Goal: Task Accomplishment & Management: Complete application form

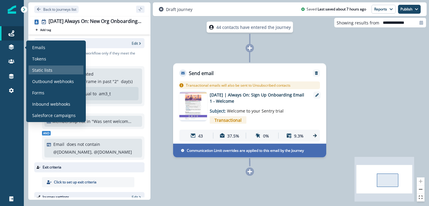
click at [44, 71] on p "Static lists" at bounding box center [42, 70] width 20 height 6
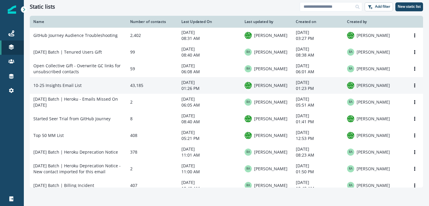
scroll to position [32, 0]
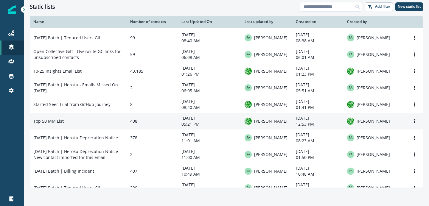
click at [54, 124] on td "Top 50 MM List" at bounding box center [78, 121] width 97 height 17
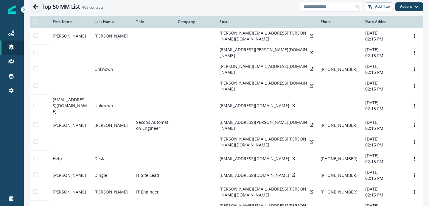
click at [37, 8] on icon "Go back" at bounding box center [36, 7] width 6 height 6
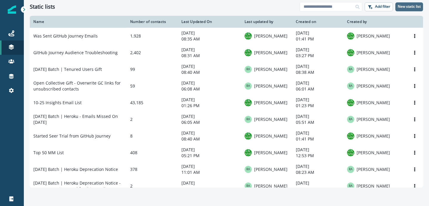
click at [408, 7] on p "New static list" at bounding box center [409, 6] width 23 height 4
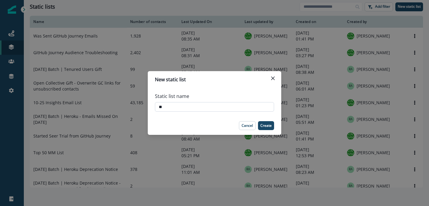
type input "*"
type input "**********"
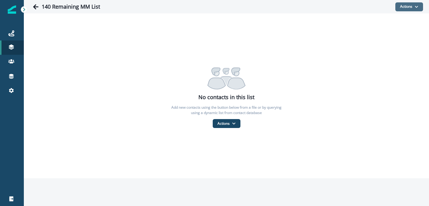
click at [414, 7] on button "Actions" at bounding box center [409, 6] width 28 height 9
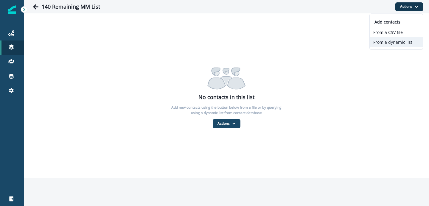
click at [388, 42] on button "From a dynamic list" at bounding box center [396, 42] width 53 height 10
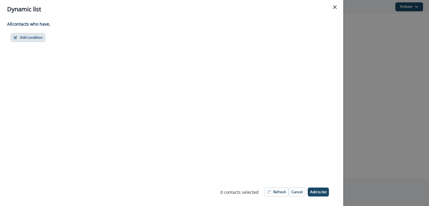
click at [23, 39] on button "Add condition" at bounding box center [28, 37] width 35 height 9
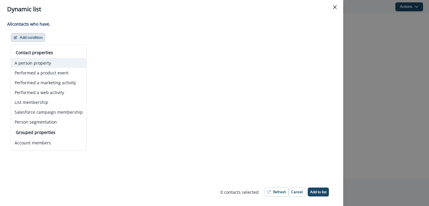
click at [52, 60] on button "A person property" at bounding box center [48, 63] width 75 height 10
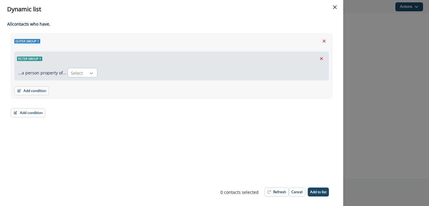
click at [87, 71] on div at bounding box center [91, 73] width 10 height 6
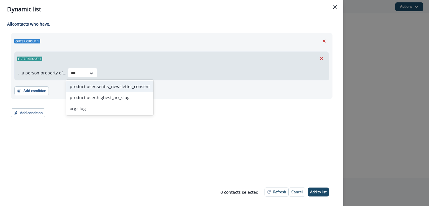
type input "****"
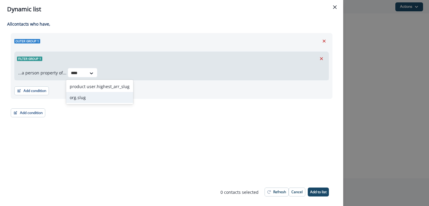
click at [89, 102] on div "org.slug" at bounding box center [99, 97] width 67 height 11
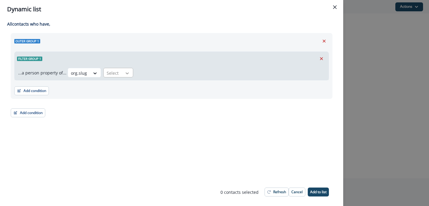
click at [126, 75] on icon at bounding box center [127, 73] width 5 height 6
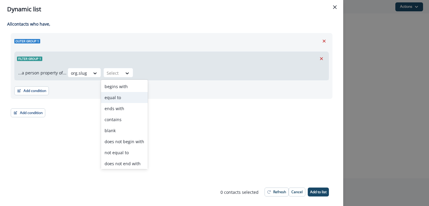
click at [125, 98] on div "equal to" at bounding box center [124, 97] width 47 height 11
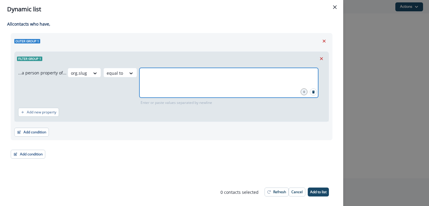
click at [160, 81] on input "text" at bounding box center [228, 75] width 177 height 12
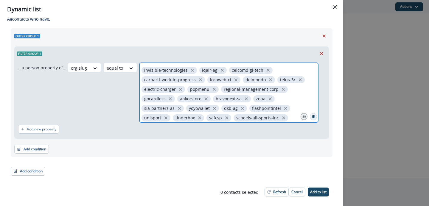
click at [310, 117] on button "Search" at bounding box center [313, 116] width 7 height 7
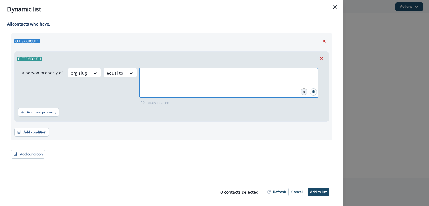
click at [291, 130] on div "Add condition Contact properties A person property Performed a product event Pe…" at bounding box center [171, 129] width 315 height 15
click at [336, 7] on icon "Close" at bounding box center [335, 7] width 4 height 4
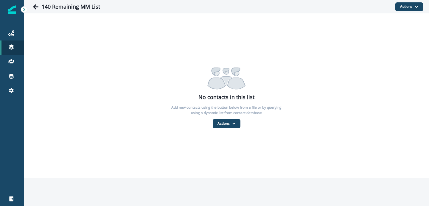
click at [203, 13] on div "140 Remaining MM List Actions Add contacts From a CSV file From a dynamic list" at bounding box center [226, 6] width 405 height 13
click at [403, 5] on button "Actions" at bounding box center [409, 6] width 28 height 9
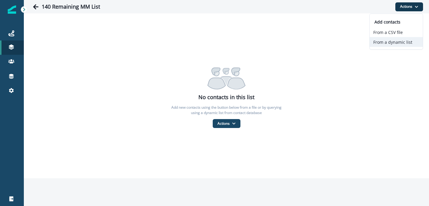
click at [384, 43] on button "From a dynamic list" at bounding box center [396, 42] width 53 height 10
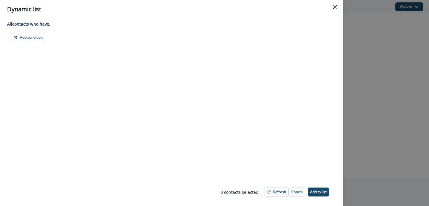
click at [32, 42] on div "All contact s who have, Add condition Contact properties A person property Perf…" at bounding box center [171, 98] width 343 height 160
click at [36, 39] on button "Add condition" at bounding box center [28, 37] width 35 height 9
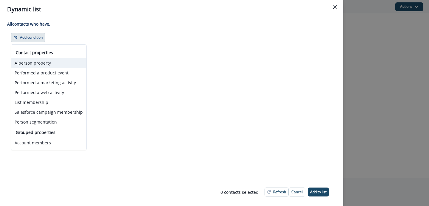
click at [53, 68] on button "A person property" at bounding box center [48, 63] width 75 height 10
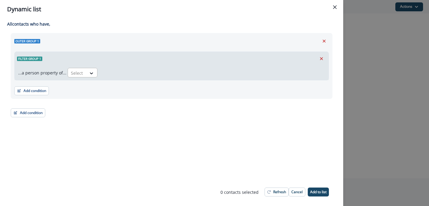
click at [82, 71] on div "Select" at bounding box center [77, 73] width 18 height 10
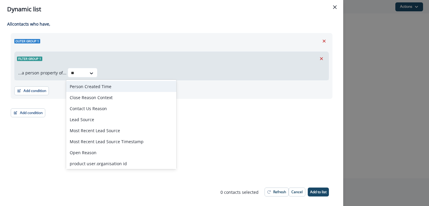
type input "**"
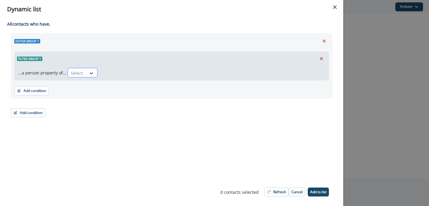
click at [90, 73] on icon at bounding box center [91, 73] width 3 height 2
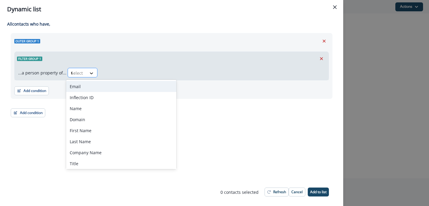
type input "**"
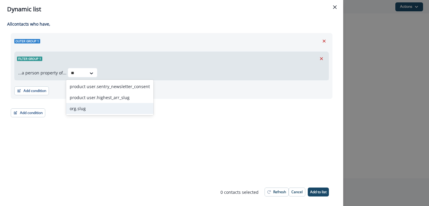
click at [83, 108] on div "org.slug" at bounding box center [109, 108] width 87 height 11
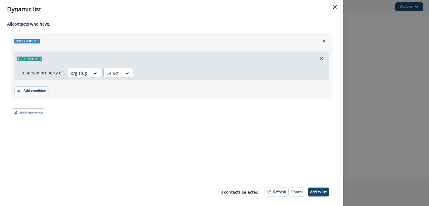
click at [118, 74] on div "Select" at bounding box center [113, 73] width 18 height 10
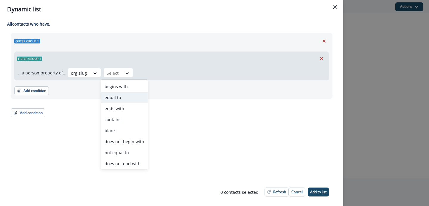
click at [119, 99] on div "equal to" at bounding box center [124, 97] width 47 height 11
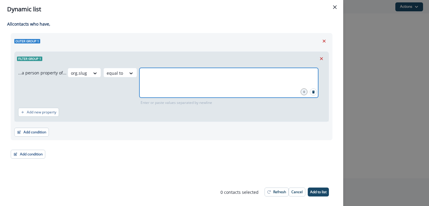
click at [158, 79] on input "text" at bounding box center [228, 75] width 177 height 12
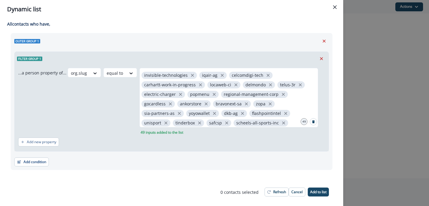
click at [119, 112] on div "org.slug equal to invisible-technologies iqair-ag celcomdigi-tech carhartt-work…" at bounding box center [196, 101] width 257 height 67
click at [51, 142] on p "Add new property" at bounding box center [42, 142] width 30 height 4
click at [33, 146] on button "or" at bounding box center [34, 145] width 9 height 7
click at [54, 145] on div at bounding box center [50, 145] width 13 height 7
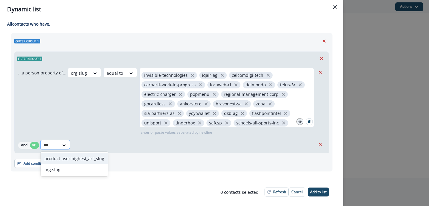
type input "****"
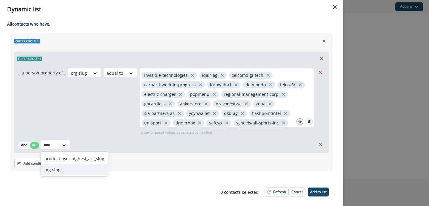
click at [55, 169] on div "org.slug" at bounding box center [74, 169] width 67 height 11
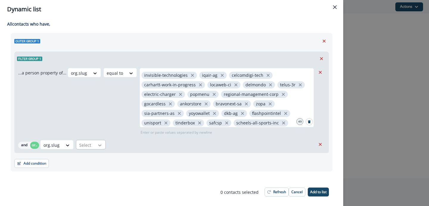
click at [97, 148] on div at bounding box center [100, 145] width 10 height 6
click at [97, 168] on div "equal to" at bounding box center [99, 166] width 47 height 11
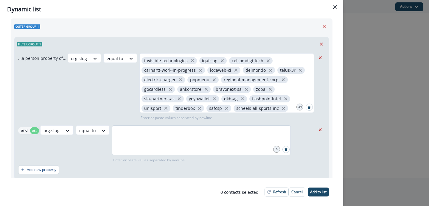
scroll to position [37, 0]
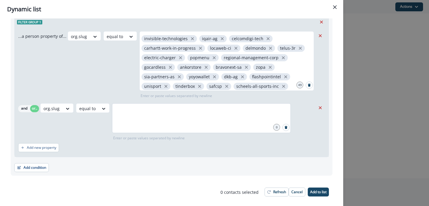
click at [147, 121] on div at bounding box center [201, 118] width 179 height 30
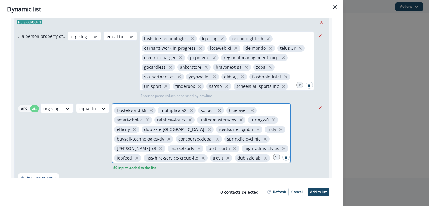
scroll to position [85, 0]
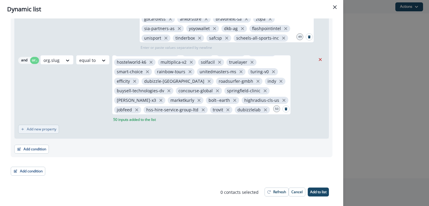
click at [44, 125] on button "Add new property" at bounding box center [38, 129] width 41 height 9
click at [34, 132] on button "or" at bounding box center [34, 132] width 9 height 7
click at [52, 131] on div at bounding box center [50, 132] width 13 height 7
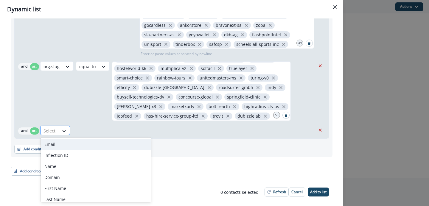
scroll to position [79, 0]
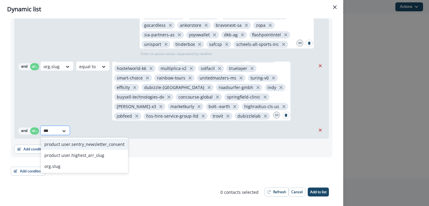
type input "****"
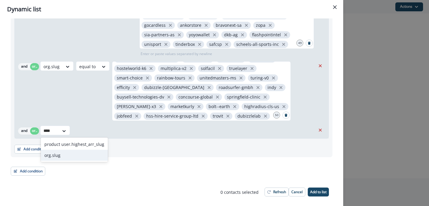
click at [48, 153] on div "org.slug" at bounding box center [74, 155] width 67 height 11
click at [94, 134] on div "Select" at bounding box center [85, 131] width 18 height 10
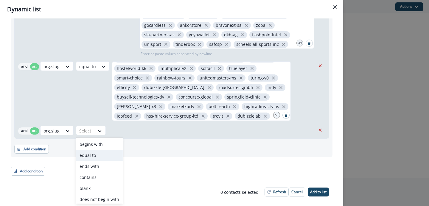
click at [97, 154] on div "equal to" at bounding box center [99, 155] width 47 height 11
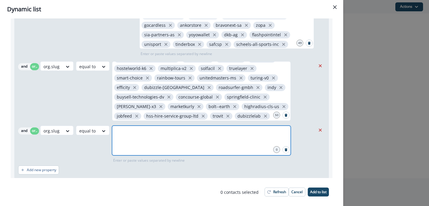
click at [134, 137] on input "text" at bounding box center [201, 133] width 177 height 12
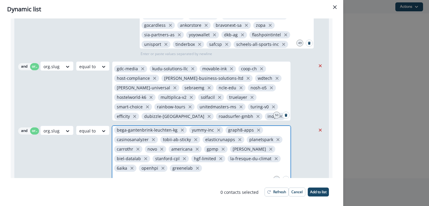
scroll to position [149, 0]
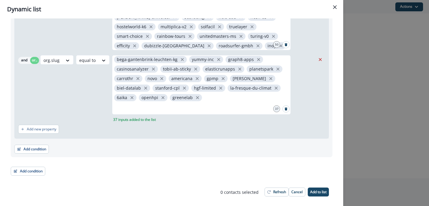
click at [92, 109] on div "org.slug equal to vlantana explorer-de 329cce31e382 eu-quero-investir-tech fash…" at bounding box center [177, 88] width 275 height 67
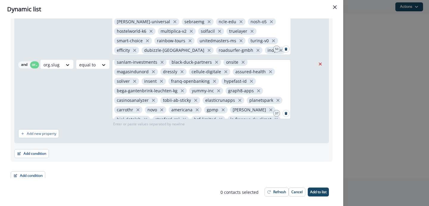
scroll to position [51, 0]
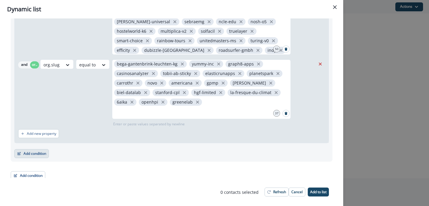
click at [35, 153] on button "Add condition" at bounding box center [31, 153] width 35 height 9
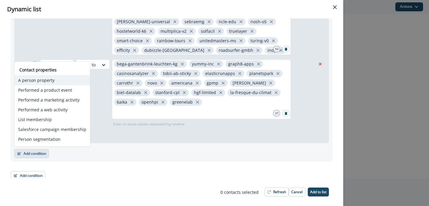
click at [52, 82] on button "A person property" at bounding box center [52, 80] width 75 height 10
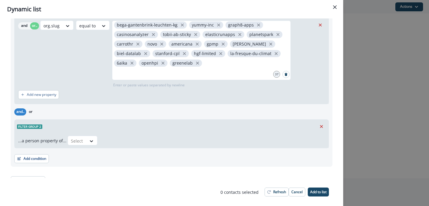
scroll to position [193, 0]
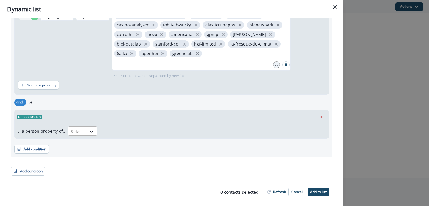
click at [92, 128] on div at bounding box center [91, 132] width 11 height 10
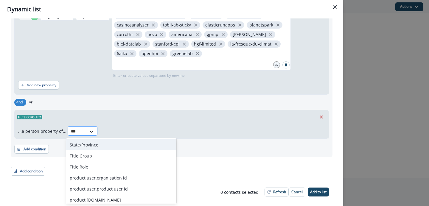
type input "****"
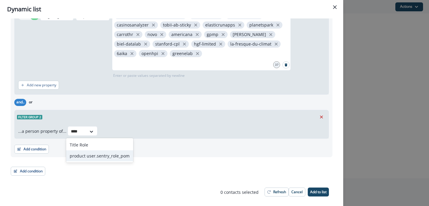
click at [89, 154] on div "product user.sentry_role_pom" at bounding box center [99, 155] width 67 height 11
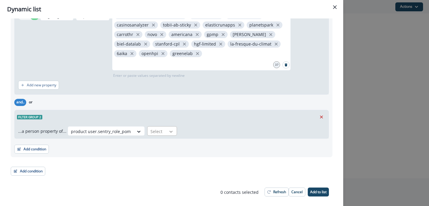
click at [170, 131] on icon at bounding box center [171, 132] width 3 height 2
type input "*"
type input "****"
click at [167, 139] on div "equal to" at bounding box center [159, 144] width 31 height 11
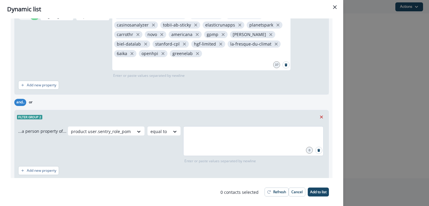
type input "*"
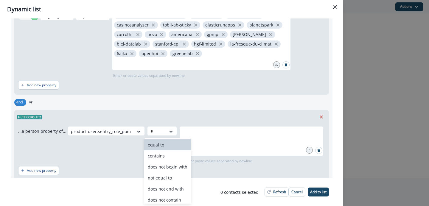
click at [178, 144] on div "equal to" at bounding box center [167, 144] width 47 height 11
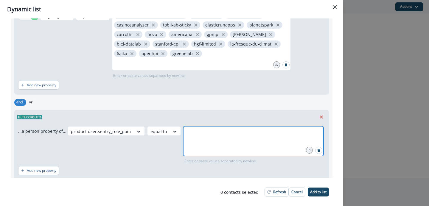
click at [203, 135] on input "text" at bounding box center [253, 134] width 139 height 12
type input "*****"
type input "*******"
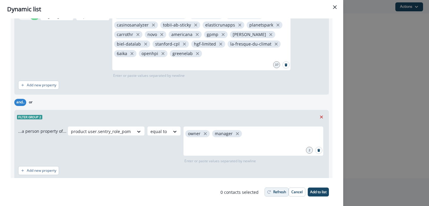
click at [281, 194] on p "Refresh" at bounding box center [279, 192] width 13 height 4
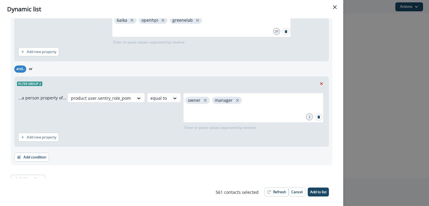
scroll to position [235, 0]
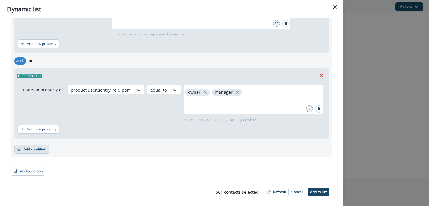
click at [38, 152] on button "Add condition" at bounding box center [31, 149] width 35 height 9
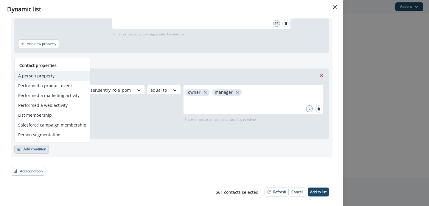
click at [53, 78] on button "A person property" at bounding box center [52, 76] width 75 height 10
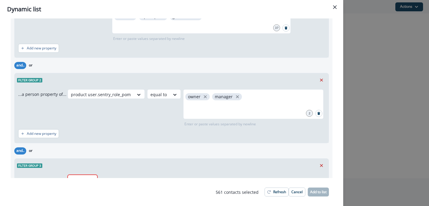
scroll to position [279, 0]
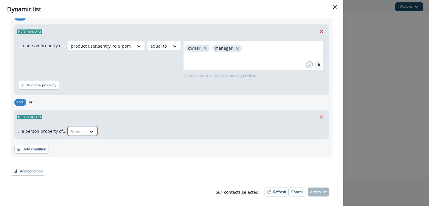
click at [81, 130] on div at bounding box center [77, 131] width 13 height 7
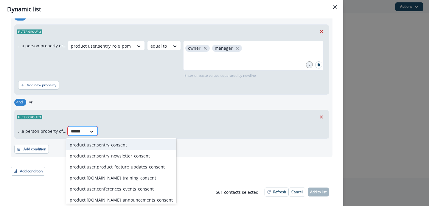
type input "*******"
click at [91, 142] on div "product user.sentry_consent" at bounding box center [121, 144] width 110 height 11
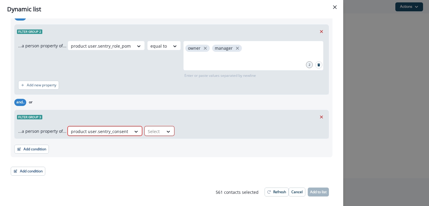
click at [157, 129] on div at bounding box center [154, 131] width 13 height 7
click at [150, 159] on div "true" at bounding box center [156, 155] width 30 height 11
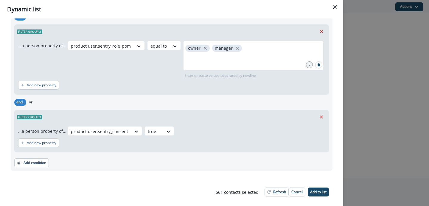
scroll to position [293, 0]
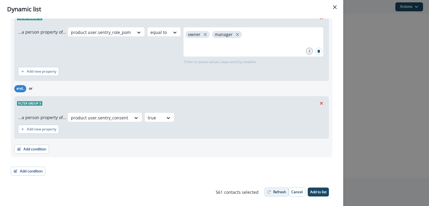
click at [275, 191] on p "Refresh" at bounding box center [279, 192] width 13 height 4
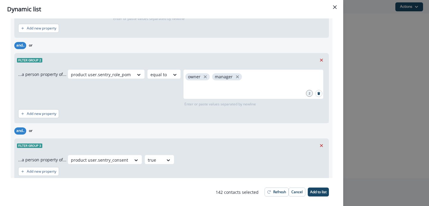
scroll to position [269, 0]
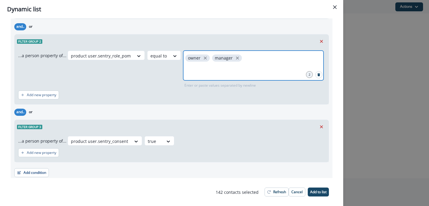
click at [221, 69] on input "text" at bounding box center [253, 70] width 139 height 12
type input "*****"
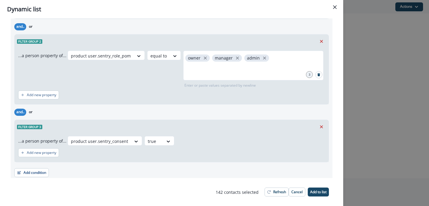
click at [167, 86] on div "product user.sentry_role_pom equal to owner manager admin 3 Enter or paste valu…" at bounding box center [196, 70] width 257 height 38
click at [273, 190] on p "Refresh" at bounding box center [279, 192] width 13 height 4
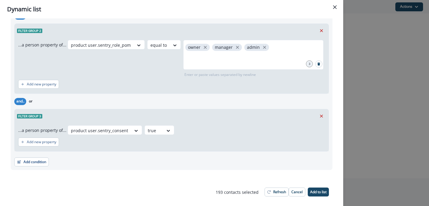
scroll to position [293, 0]
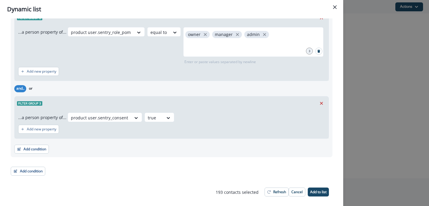
click at [193, 104] on div "Filter group 3" at bounding box center [172, 104] width 314 height 14
click at [322, 103] on icon "Remove" at bounding box center [321, 103] width 3 height 3
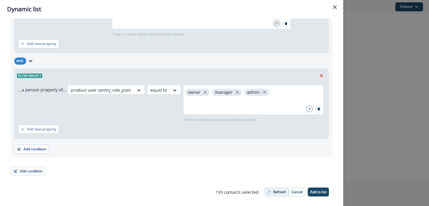
click at [273, 191] on p "Refresh" at bounding box center [279, 192] width 13 height 4
click at [318, 190] on p "Add to list" at bounding box center [318, 192] width 16 height 4
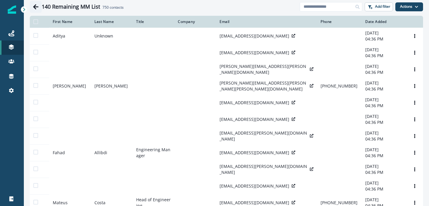
click at [38, 7] on icon "Go back" at bounding box center [36, 7] width 6 height 6
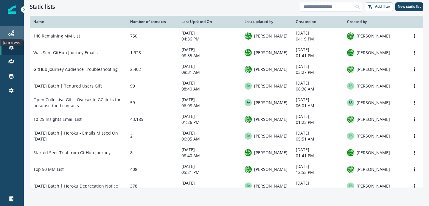
click at [13, 35] on icon at bounding box center [11, 33] width 6 height 6
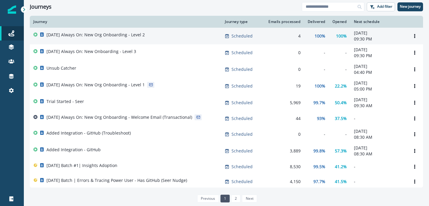
click at [123, 35] on p "[DATE] Always On: New Org Onboarding - Level 2" at bounding box center [95, 35] width 98 height 6
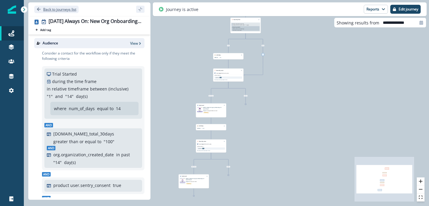
click at [59, 11] on p "Back to journeys list" at bounding box center [59, 9] width 33 height 5
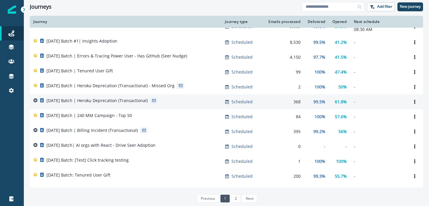
scroll to position [133, 0]
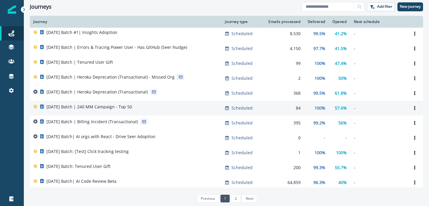
click at [114, 110] on p "[DATE] Batch | 240 MM Campaign - Top 50" at bounding box center [89, 107] width 86 height 6
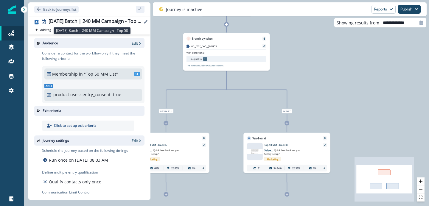
click at [122, 22] on div "[DATE] Batch | 240 MM Campaign - Top 50" at bounding box center [96, 21] width 94 height 7
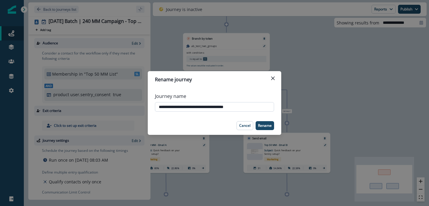
drag, startPoint x: 234, startPoint y: 107, endPoint x: 158, endPoint y: 107, distance: 76.0
click at [158, 107] on input "**********" at bounding box center [214, 107] width 119 height 10
click at [245, 124] on p "Cancel" at bounding box center [244, 126] width 11 height 4
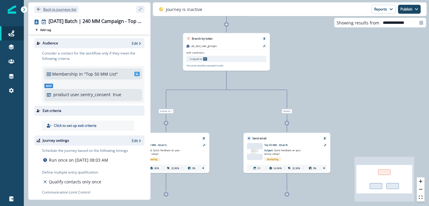
click at [56, 10] on p "Back to journeys list" at bounding box center [59, 9] width 33 height 5
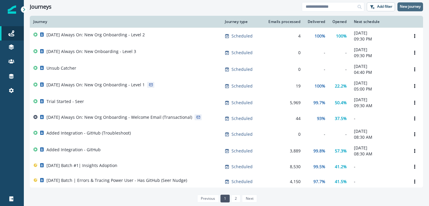
click at [405, 8] on p "New journey" at bounding box center [410, 6] width 21 height 4
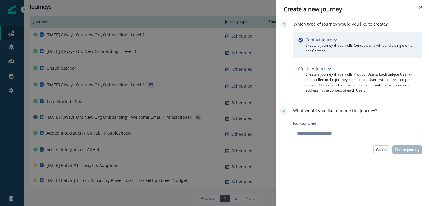
click at [339, 138] on input "Journey name" at bounding box center [357, 134] width 129 height 10
paste input "**********"
drag, startPoint x: 309, startPoint y: 133, endPoint x: 313, endPoint y: 133, distance: 4.5
click at [313, 133] on input "**********" at bounding box center [357, 134] width 129 height 10
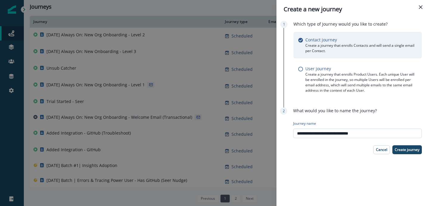
click at [311, 134] on input "**********" at bounding box center [357, 134] width 129 height 10
click at [312, 134] on input "**********" at bounding box center [357, 134] width 129 height 10
drag, startPoint x: 315, startPoint y: 134, endPoint x: 318, endPoint y: 134, distance: 3.3
click at [318, 134] on input "**********" at bounding box center [357, 134] width 129 height 10
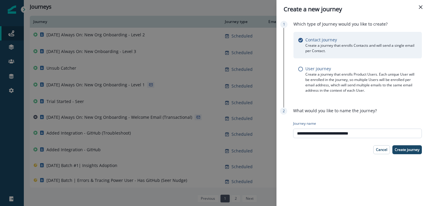
click at [395, 132] on input "**********" at bounding box center [357, 134] width 129 height 10
type input "**********"
click at [415, 151] on p "Create journey" at bounding box center [407, 150] width 25 height 4
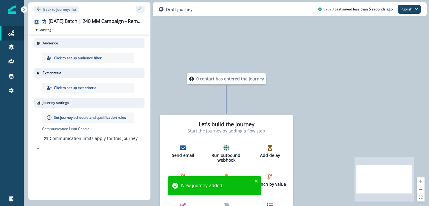
click at [82, 58] on p "Click to set up audience filter" at bounding box center [78, 57] width 48 height 5
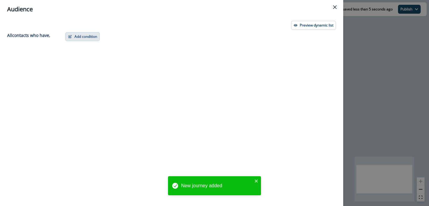
click at [80, 38] on button "Add condition" at bounding box center [82, 36] width 35 height 9
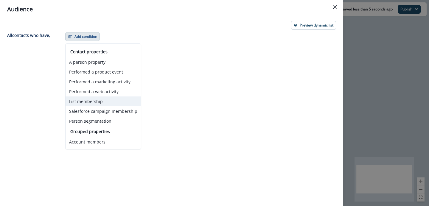
click at [93, 100] on button "List membership" at bounding box center [103, 102] width 75 height 10
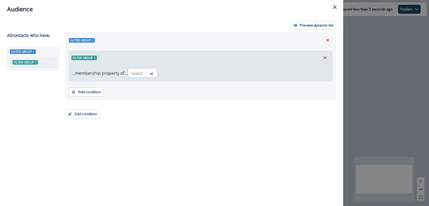
click at [147, 72] on div "Select" at bounding box center [137, 74] width 18 height 10
click at [139, 100] on div "in" at bounding box center [145, 97] width 30 height 11
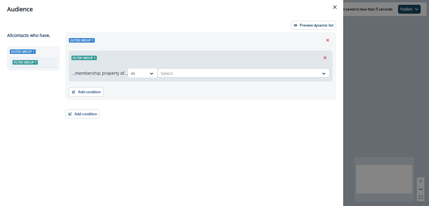
click at [205, 77] on div "Select" at bounding box center [238, 74] width 161 height 10
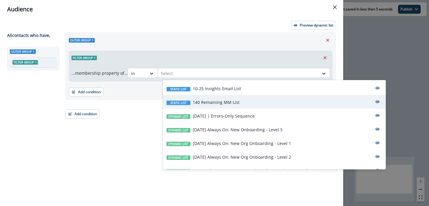
click at [209, 101] on p "140 Remaining MM List" at bounding box center [216, 102] width 47 height 6
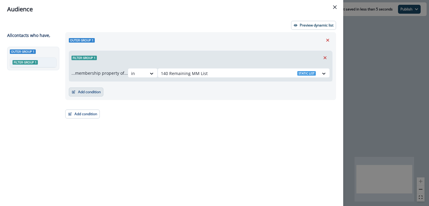
click at [91, 88] on button "Add condition" at bounding box center [86, 92] width 35 height 9
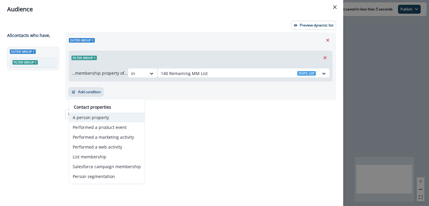
click at [111, 115] on button "A person property" at bounding box center [106, 118] width 75 height 10
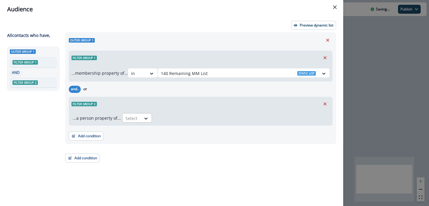
click at [137, 117] on div "Select" at bounding box center [131, 119] width 18 height 10
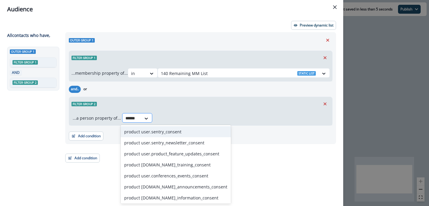
type input "*******"
click at [146, 131] on div "product user.sentry_consent" at bounding box center [176, 131] width 110 height 11
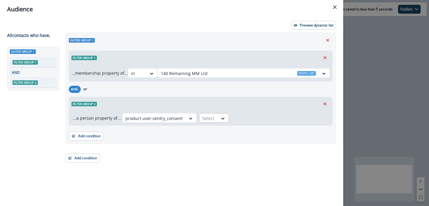
click at [211, 118] on div at bounding box center [208, 118] width 13 height 7
click at [206, 143] on div "true" at bounding box center [211, 142] width 30 height 11
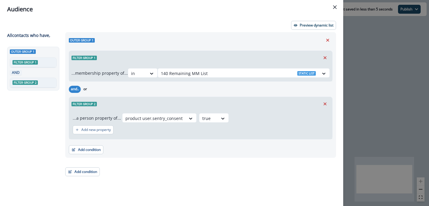
click at [208, 163] on div "Outer group 1 Filter group 1 ...membership property of... in 140 Remaining MM L…" at bounding box center [199, 108] width 274 height 152
click at [317, 27] on p "Preview dynamic list" at bounding box center [317, 25] width 34 height 4
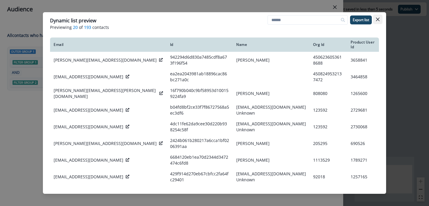
click at [375, 21] on button "Close" at bounding box center [378, 20] width 10 height 10
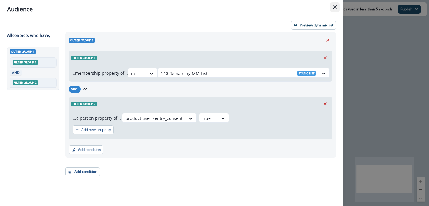
click at [336, 7] on icon "Close" at bounding box center [335, 7] width 4 height 4
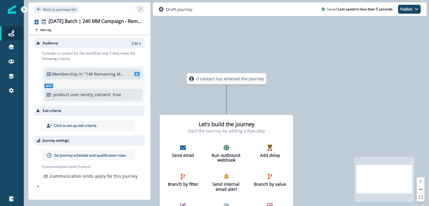
click at [87, 153] on p "Set journey schedule and qualification rules" at bounding box center [90, 155] width 72 height 5
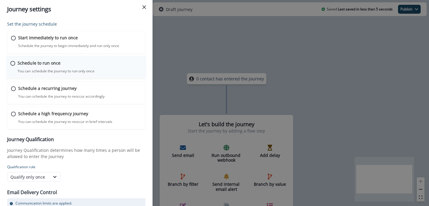
click at [71, 73] on p "You can schedule the journey to run only once" at bounding box center [56, 71] width 77 height 5
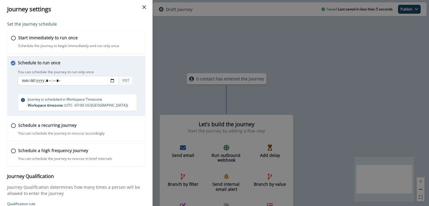
click at [113, 79] on input "datetime-local" at bounding box center [68, 81] width 101 height 10
type input "**********"
click at [89, 178] on h3 "Journey Qualification" at bounding box center [76, 177] width 138 height 6
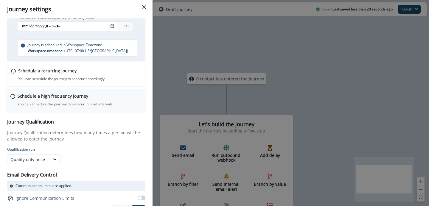
scroll to position [65, 0]
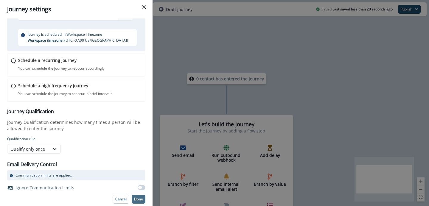
click at [139, 201] on p "Done" at bounding box center [138, 199] width 9 height 4
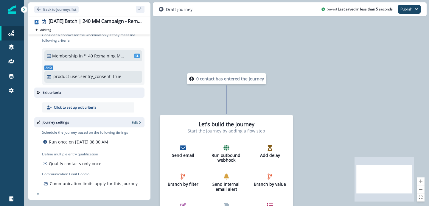
scroll to position [0, 0]
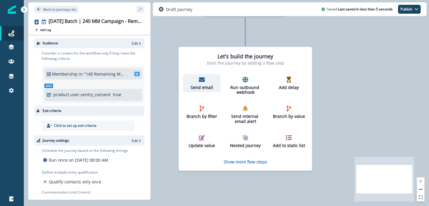
click at [200, 81] on icon "button" at bounding box center [202, 79] width 6 height 4
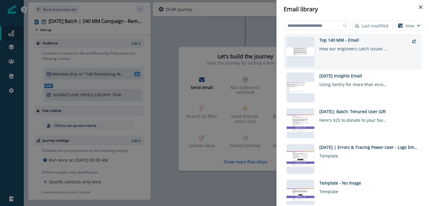
click at [344, 55] on div "Top 140 MM - Email How our engineers catch issues before users do" at bounding box center [364, 52] width 90 height 30
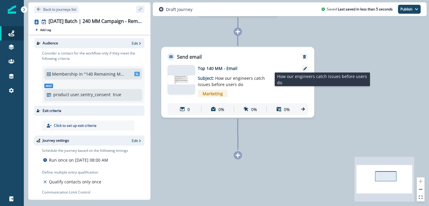
click at [219, 78] on span "How our engineers catch issues before users do" at bounding box center [231, 81] width 67 height 12
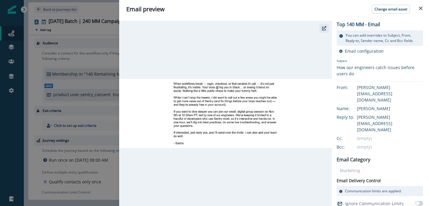
click at [323, 28] on icon "button" at bounding box center [324, 28] width 4 height 4
click at [423, 6] on button "Close" at bounding box center [421, 9] width 10 height 10
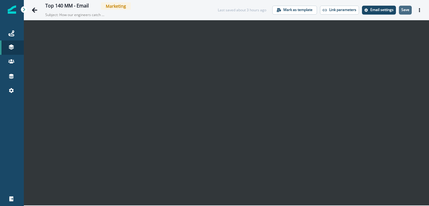
click at [402, 9] on p "Save" at bounding box center [405, 10] width 8 height 4
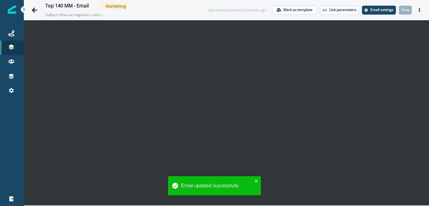
click at [382, 13] on button "Email settings" at bounding box center [379, 10] width 34 height 9
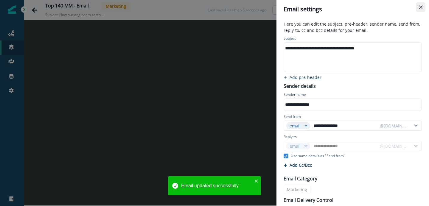
click at [421, 7] on icon "Close" at bounding box center [421, 7] width 4 height 4
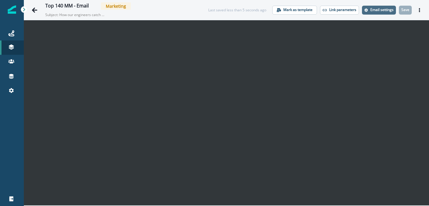
click at [389, 12] on p "Email settings" at bounding box center [381, 10] width 23 height 4
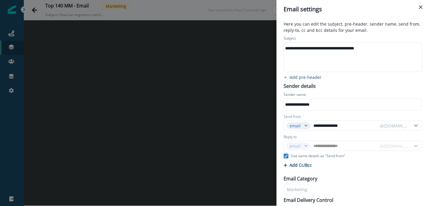
scroll to position [10, 0]
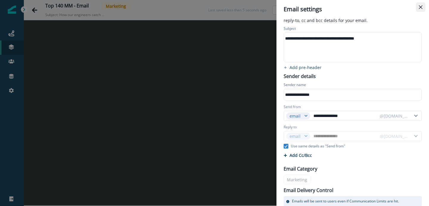
click at [425, 4] on button "Close" at bounding box center [421, 7] width 10 height 10
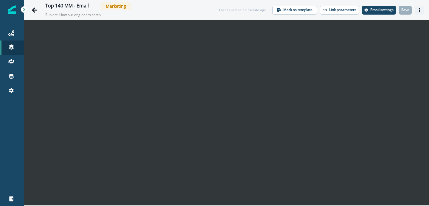
click at [417, 9] on icon "Actions" at bounding box center [419, 10] width 4 height 4
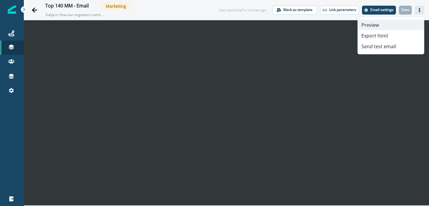
click at [399, 27] on button "Preview" at bounding box center [391, 25] width 66 height 11
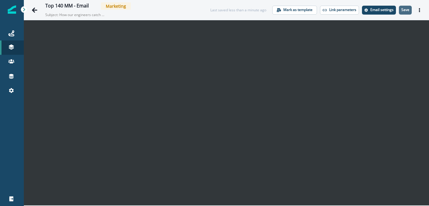
click at [407, 12] on p "Save" at bounding box center [405, 10] width 8 height 4
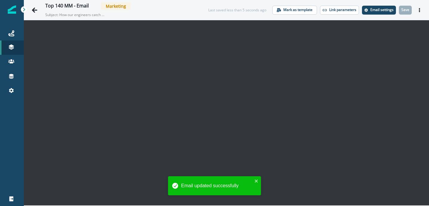
click at [420, 11] on icon "Actions" at bounding box center [419, 10] width 4 height 4
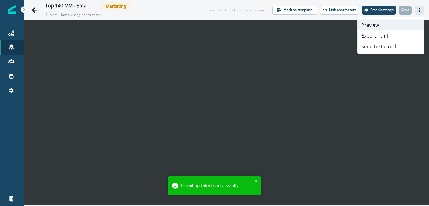
click at [384, 29] on button "Preview" at bounding box center [391, 25] width 66 height 11
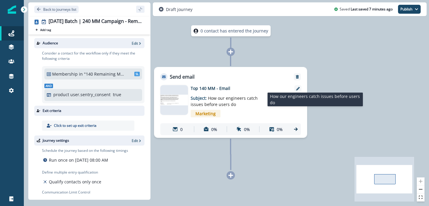
click at [236, 103] on p "Subject: How our engineers catch issues before users do" at bounding box center [228, 99] width 74 height 16
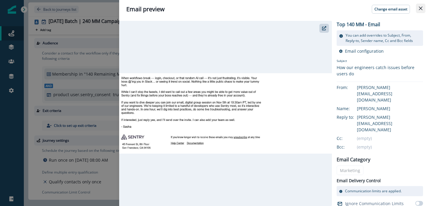
click at [424, 7] on button "Close" at bounding box center [421, 9] width 10 height 10
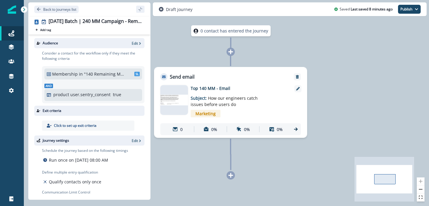
click at [355, 120] on div "0 contact has entered the journey Send email Email asset changed, journey repor…" at bounding box center [226, 103] width 405 height 206
